Goal: Complete application form: Complete application form

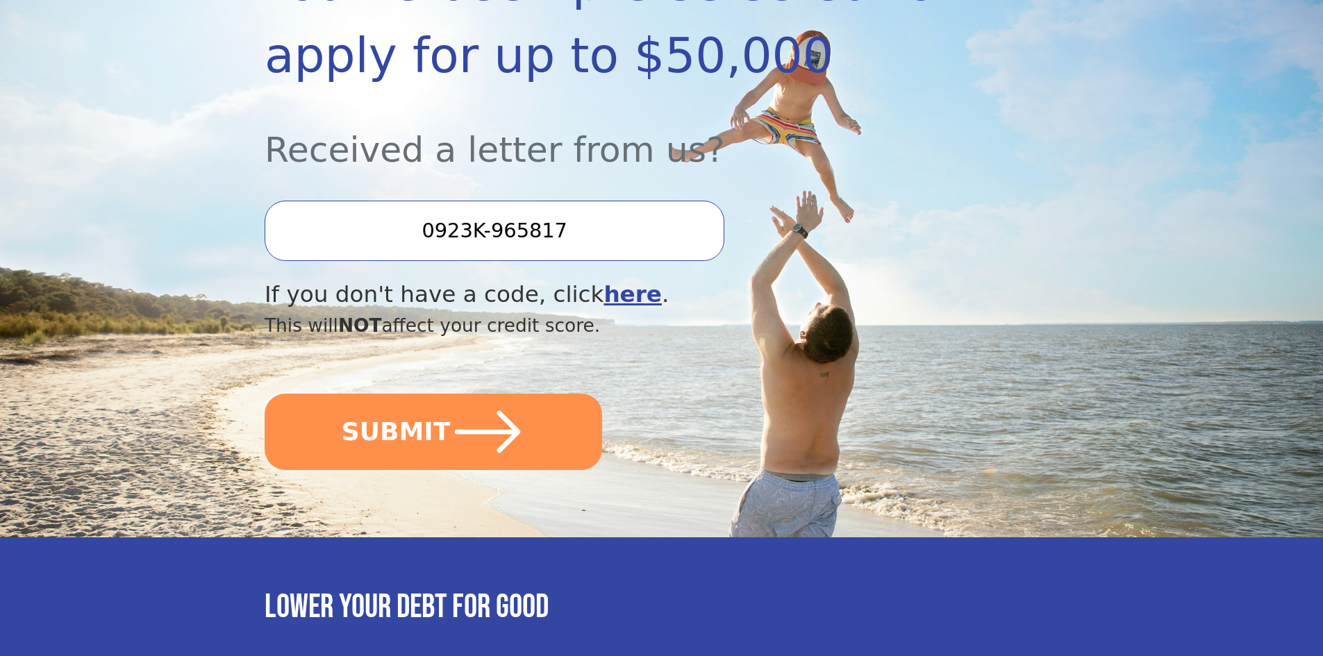
scroll to position [306, 0]
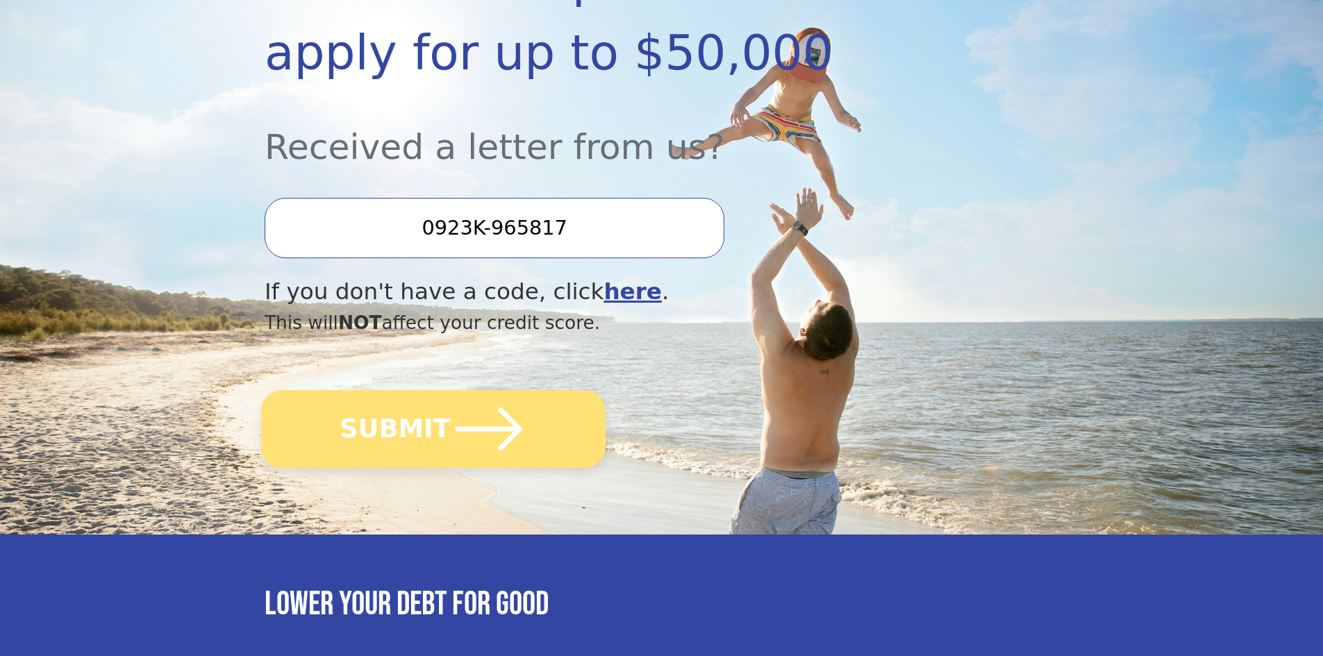
click at [461, 431] on icon "submit" at bounding box center [489, 429] width 67 height 43
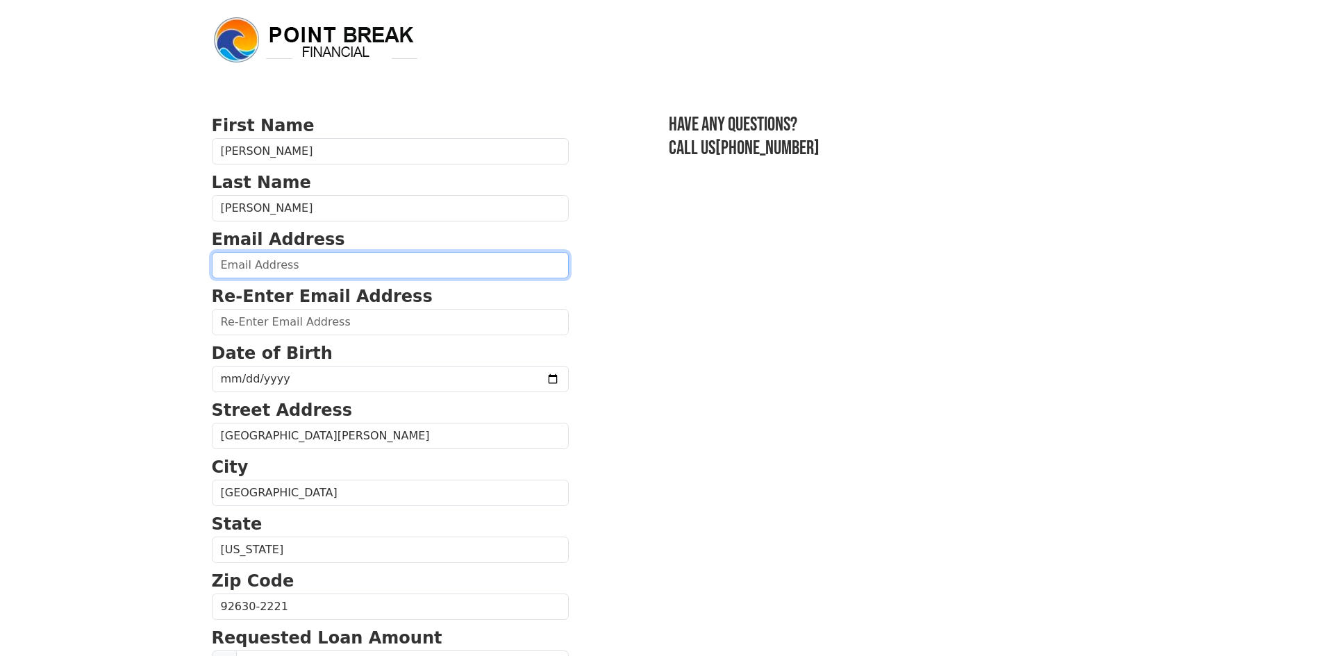
click at [464, 262] on input "email" at bounding box center [390, 265] width 357 height 26
type input "[EMAIL_ADDRESS][DOMAIN_NAME]"
type input "(909) 730-2721"
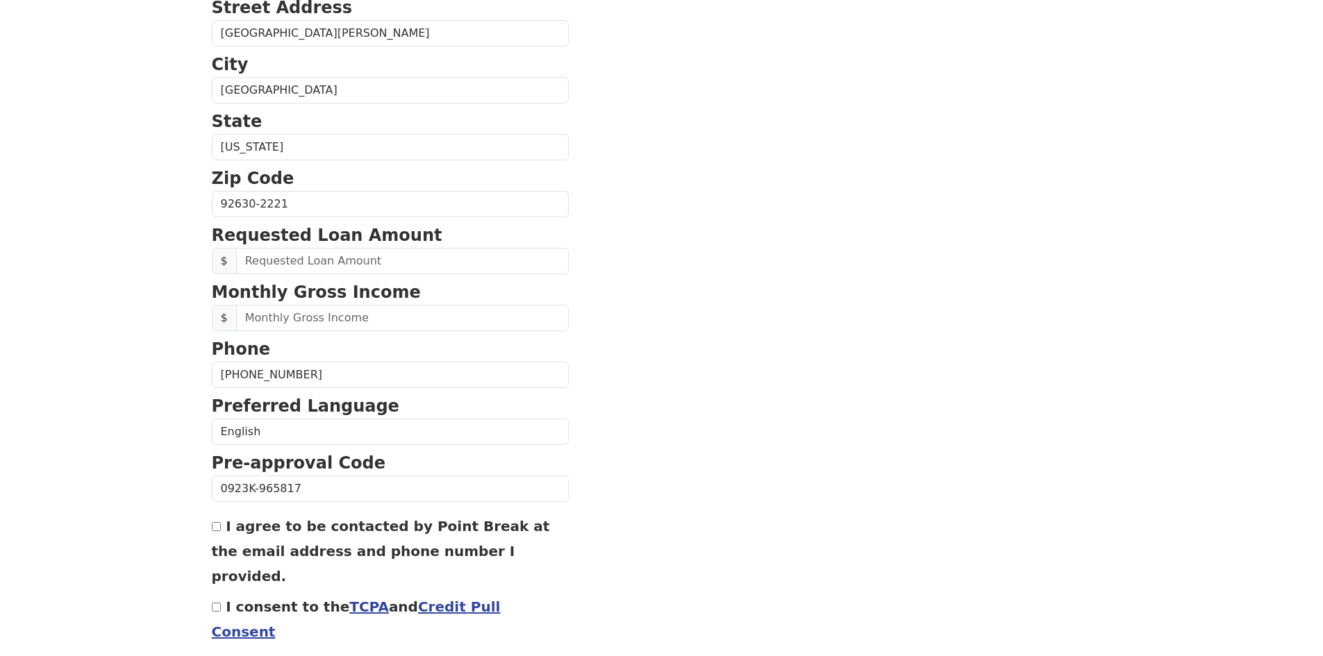
scroll to position [449, 0]
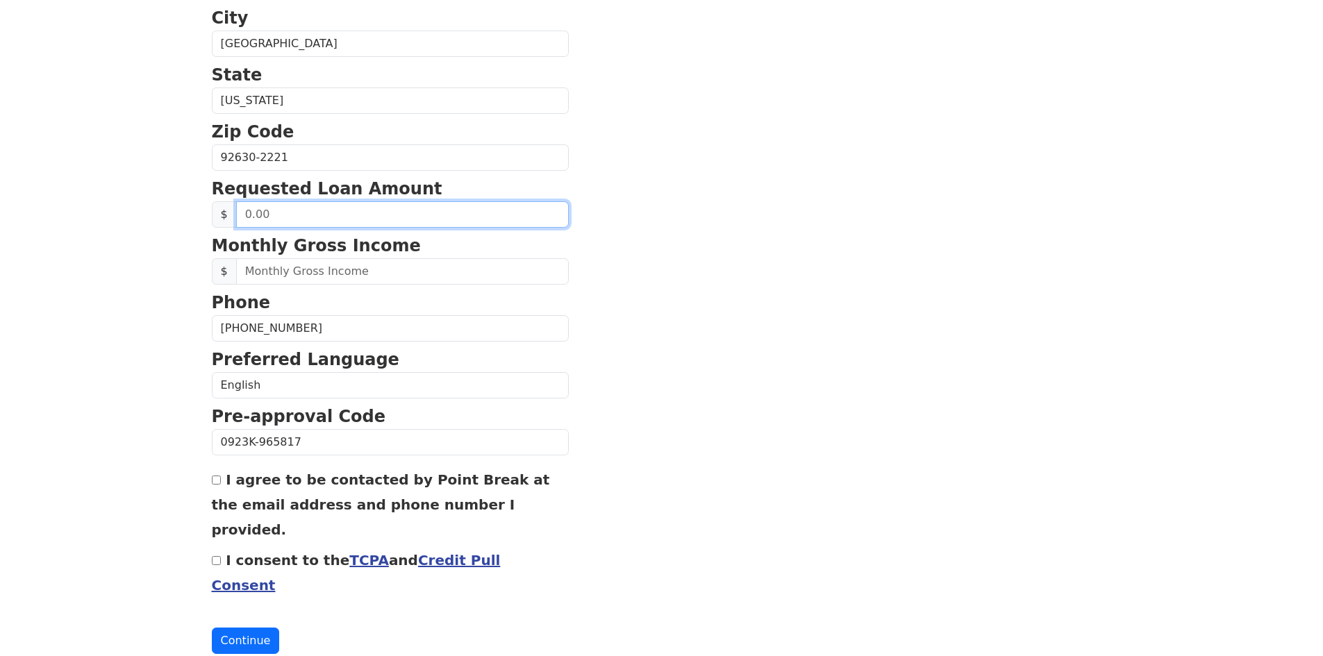
click at [379, 215] on input "text" at bounding box center [402, 214] width 333 height 26
type input "4.00"
type input "20,000.00"
click at [607, 245] on section "First Name Matthew Last Name Arias Email Address mattarias1974@gmail.com Re-Ent…" at bounding box center [662, 159] width 900 height 991
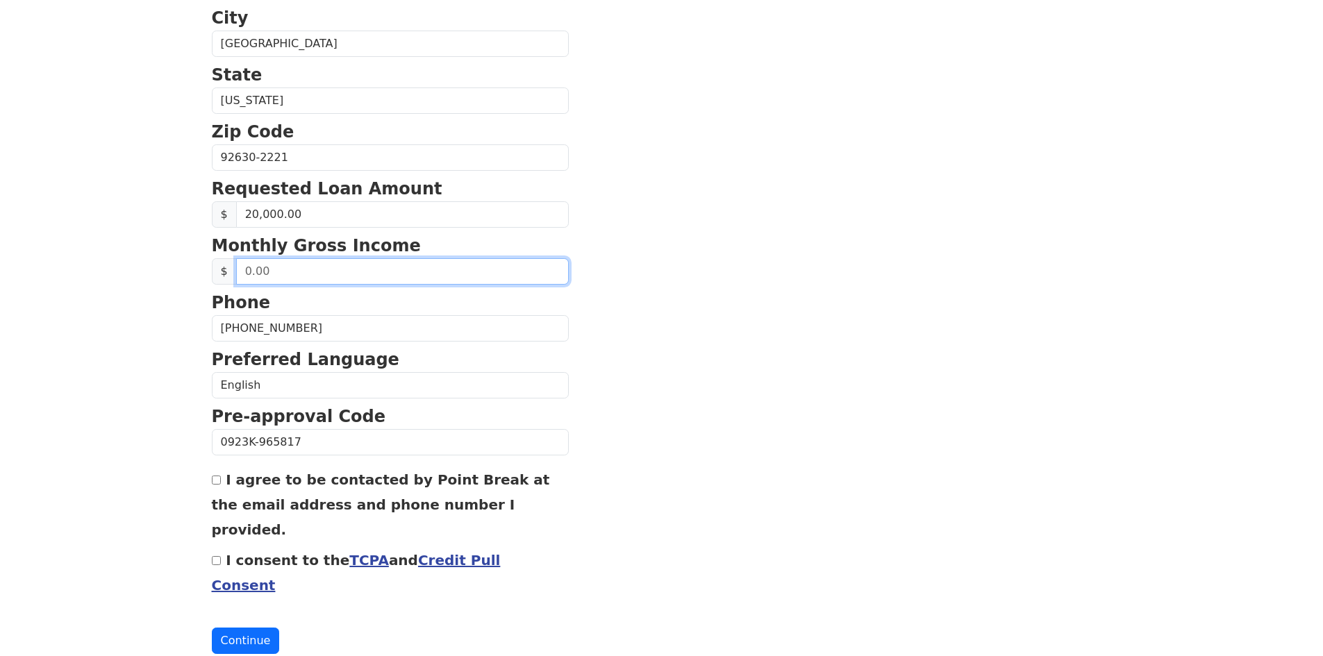
click at [463, 272] on input "text" at bounding box center [402, 271] width 333 height 26
type input "5,000.00"
click at [217, 484] on input "I agree to be contacted by Point Break at the email address and phone number I …" at bounding box center [216, 480] width 9 height 9
checkbox input "true"
click at [219, 556] on input "I consent to the TCPA and Credit Pull Consent" at bounding box center [216, 560] width 9 height 9
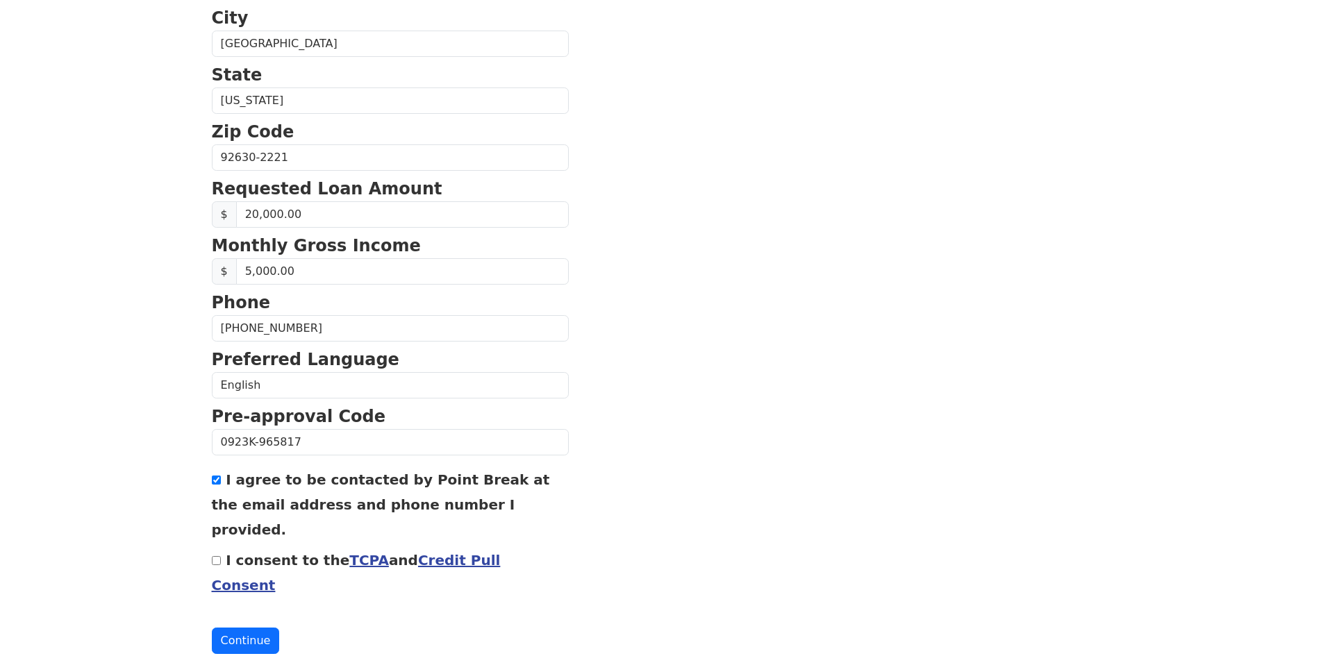
checkbox input "true"
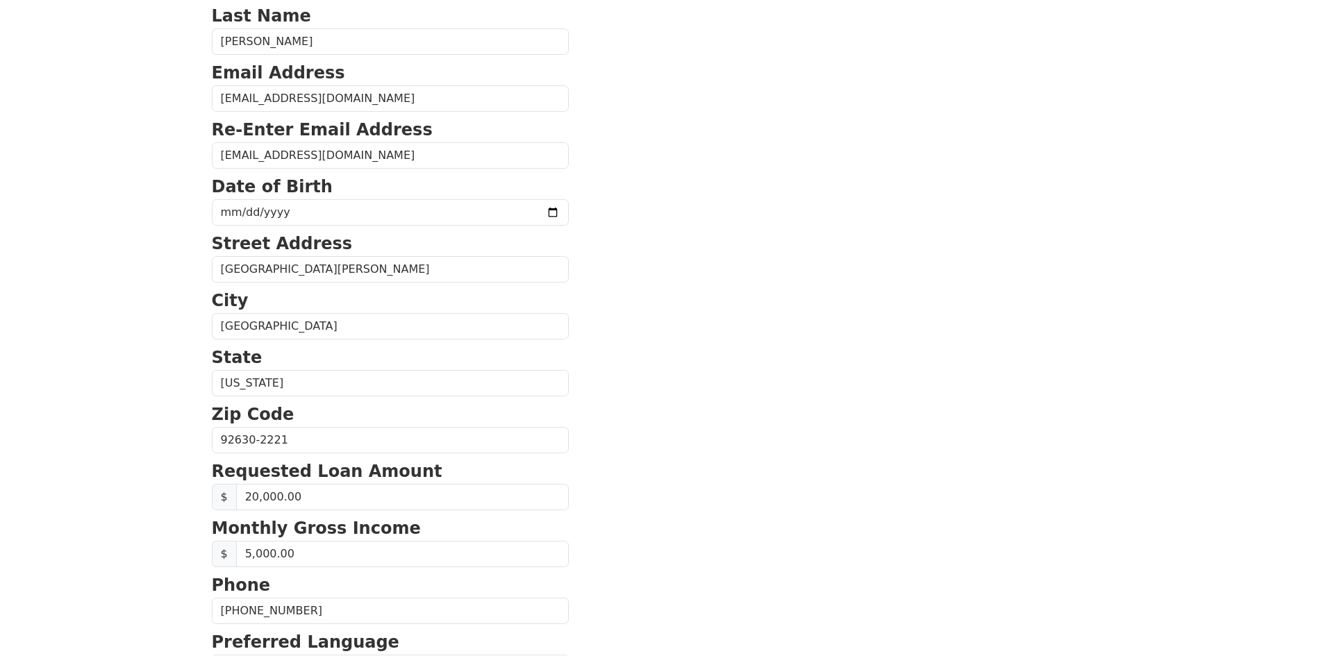
scroll to position [56, 0]
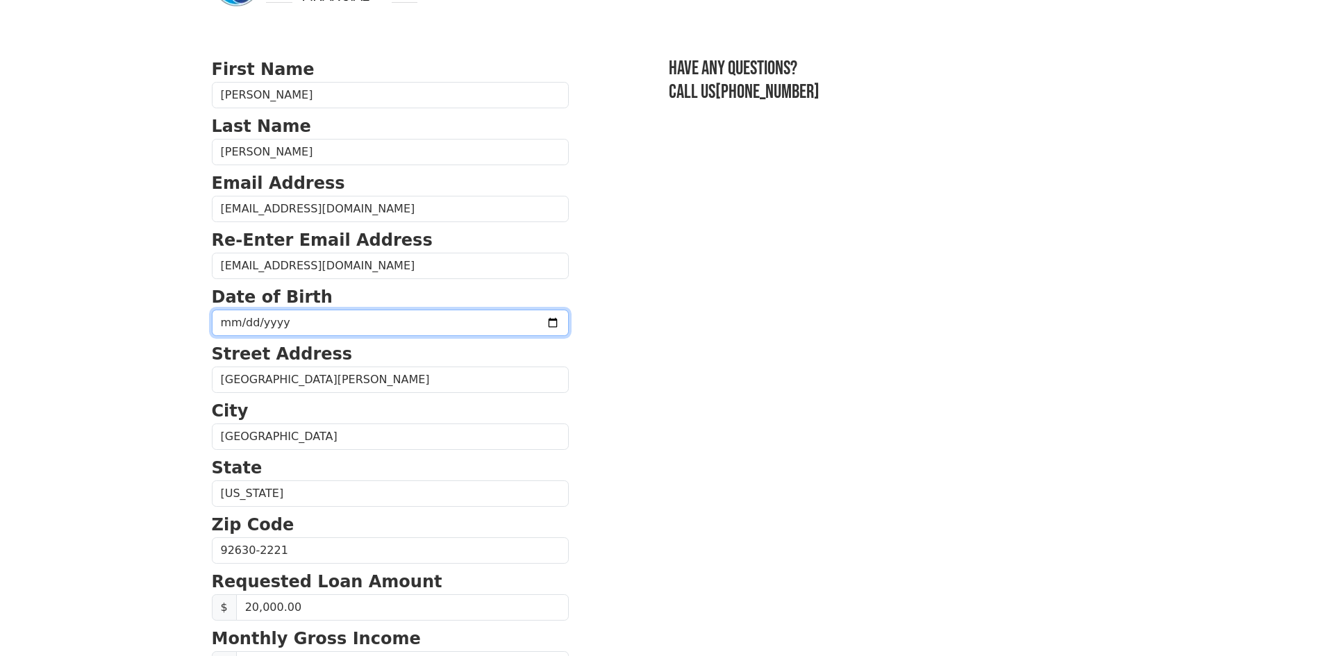
click at [293, 318] on input "date" at bounding box center [390, 323] width 357 height 26
type input "1974-10-29"
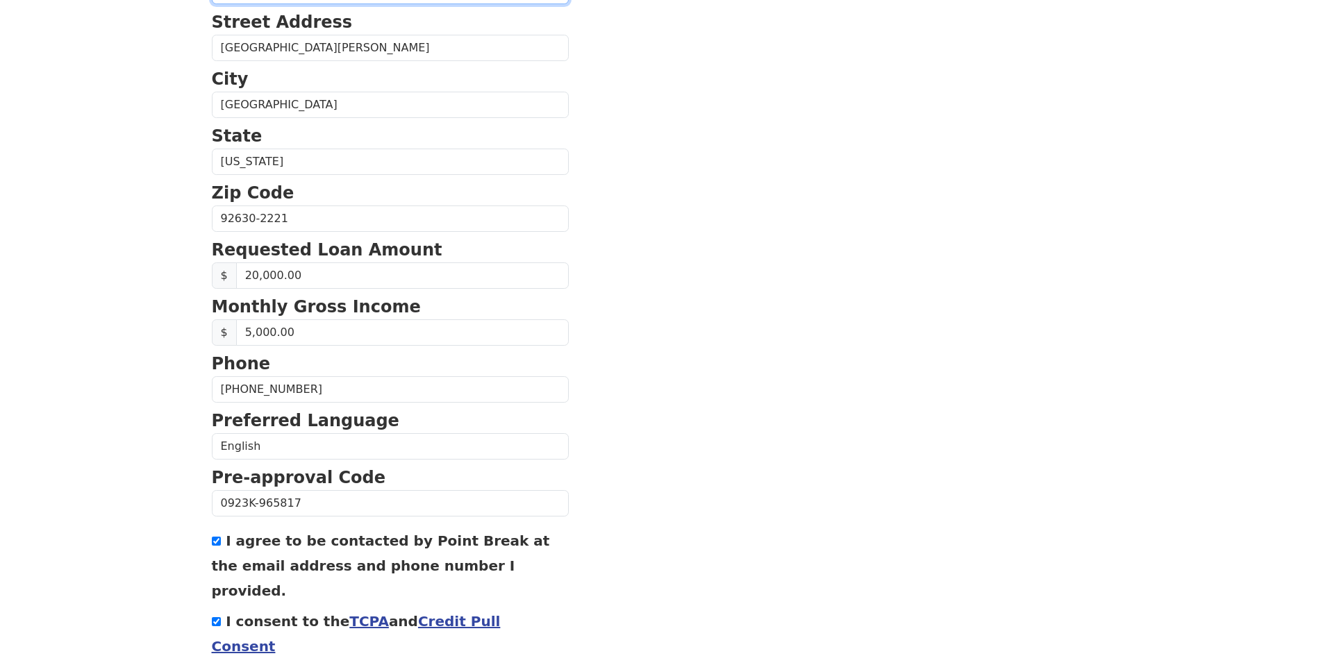
scroll to position [449, 0]
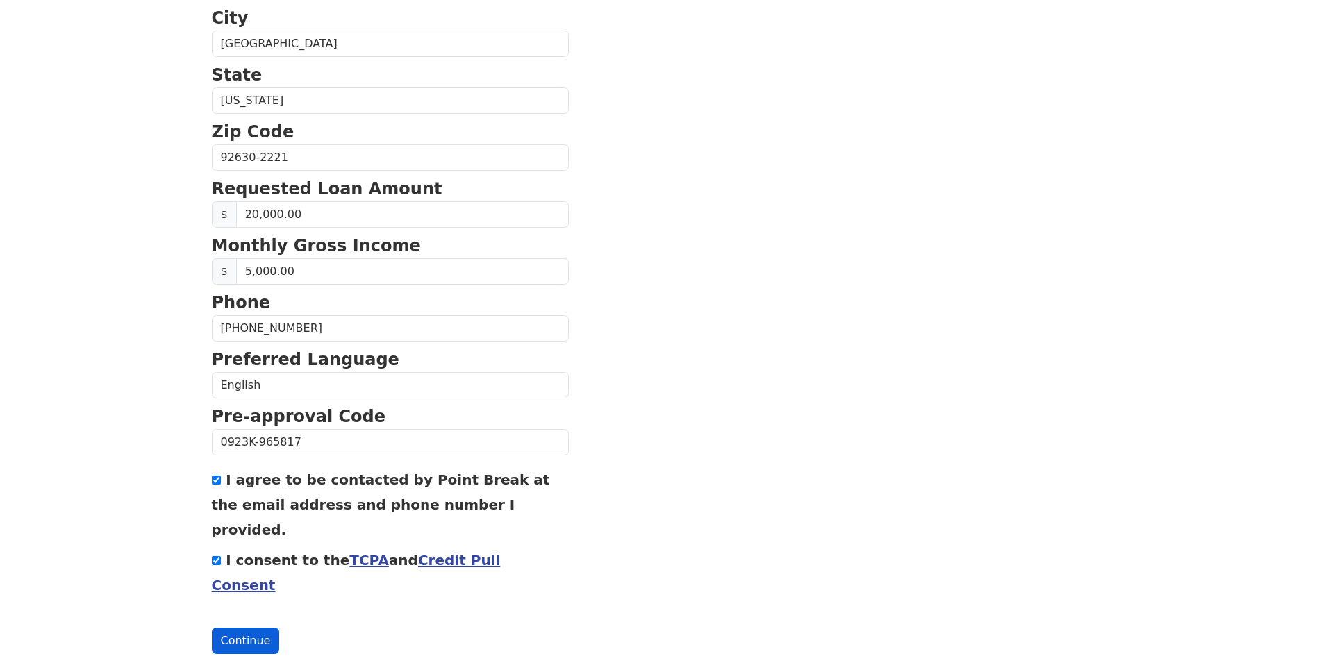
click at [242, 628] on button "Continue" at bounding box center [246, 641] width 68 height 26
